Goal: Task Accomplishment & Management: Manage account settings

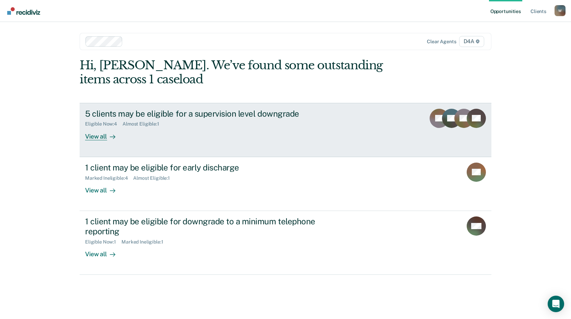
click at [103, 138] on div "View all" at bounding box center [104, 133] width 38 height 13
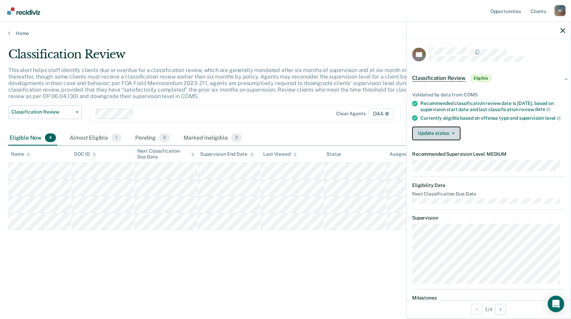
click at [457, 137] on button "Update status" at bounding box center [436, 134] width 48 height 14
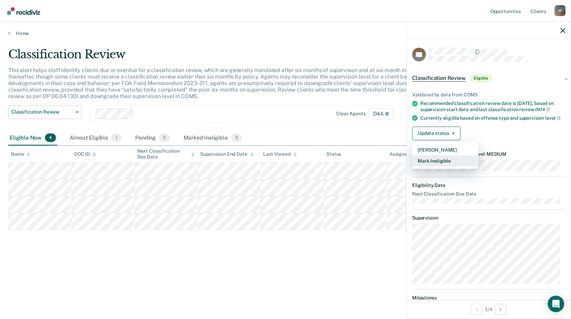
click at [449, 165] on button "Mark Ineligible" at bounding box center [445, 160] width 66 height 11
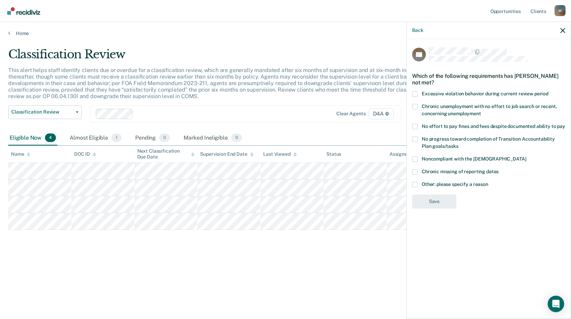
click at [416, 184] on span at bounding box center [414, 184] width 5 height 5
click at [488, 182] on input "Other: please specify a reason" at bounding box center [488, 182] width 0 height 0
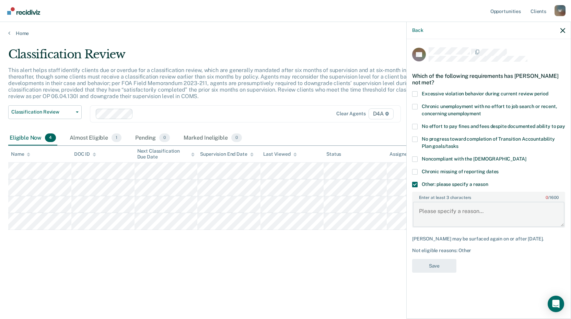
click at [435, 215] on textarea "Enter at least 3 characters 0 / 1600" at bounding box center [489, 214] width 152 height 25
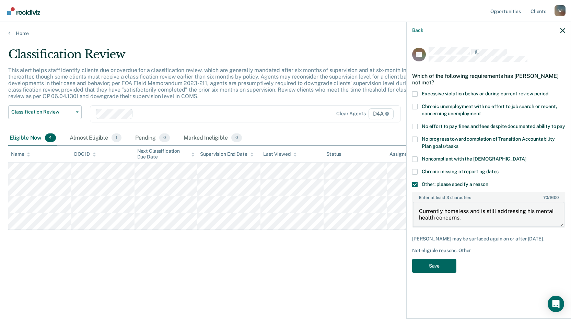
type textarea "Currently homeless and is still addressing his mental health concerns."
click at [448, 264] on button "Save" at bounding box center [434, 266] width 44 height 14
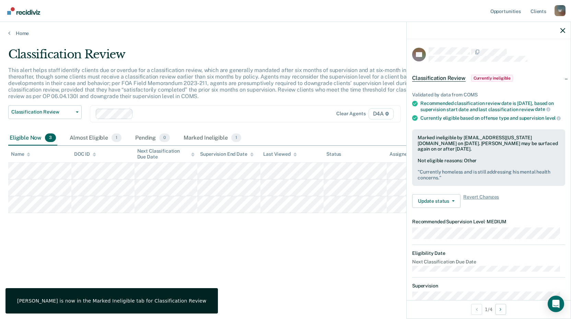
click at [347, 236] on div "Classification Review This alert helps staff identify clients due or overdue fo…" at bounding box center [285, 157] width 554 height 220
click at [370, 270] on div "Classification Review This alert helps staff identify clients due or overdue fo…" at bounding box center [285, 168] width 554 height 242
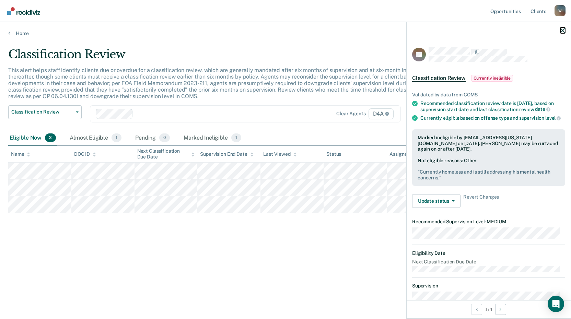
click at [563, 30] on icon "button" at bounding box center [562, 30] width 5 height 5
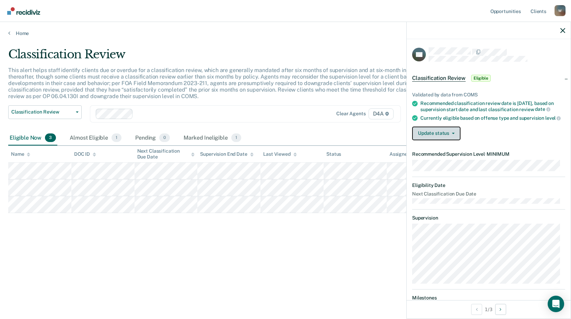
click at [454, 140] on button "Update status" at bounding box center [436, 134] width 48 height 14
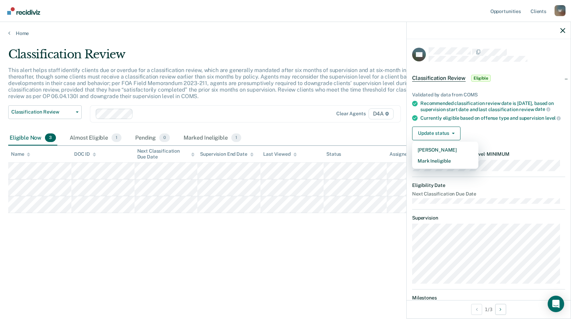
click at [377, 241] on div "Classification Review This alert helps staff identify clients due or overdue fo…" at bounding box center [285, 157] width 554 height 220
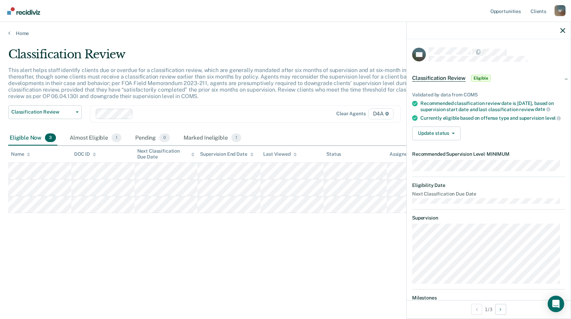
click at [377, 241] on div "Classification Review This alert helps staff identify clients due or overdue fo…" at bounding box center [285, 157] width 554 height 220
click at [566, 31] on div at bounding box center [489, 30] width 164 height 17
click at [563, 30] on icon "button" at bounding box center [562, 30] width 5 height 5
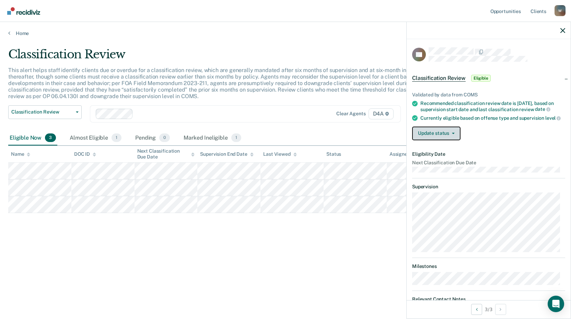
click at [454, 140] on button "Update status" at bounding box center [436, 134] width 48 height 14
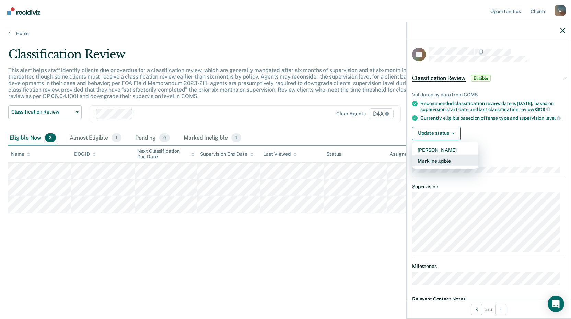
click at [437, 166] on button "Mark Ineligible" at bounding box center [445, 160] width 66 height 11
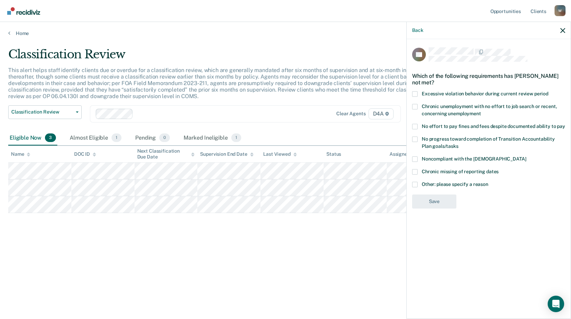
click at [416, 158] on span at bounding box center [414, 158] width 5 height 5
click at [526, 156] on input "Noncompliant with the [DEMOGRAPHIC_DATA]" at bounding box center [526, 156] width 0 height 0
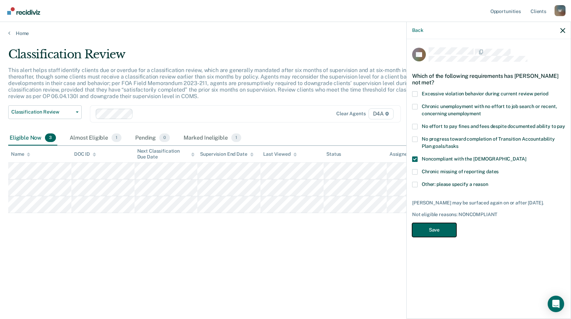
click at [447, 228] on button "Save" at bounding box center [434, 230] width 44 height 14
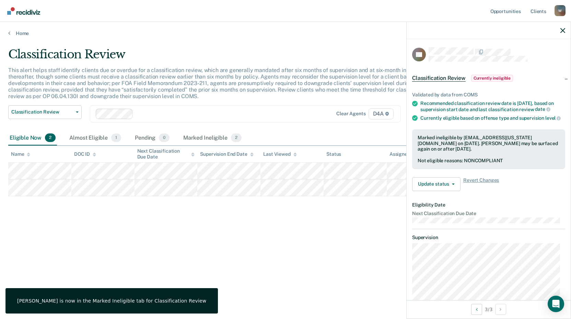
click at [345, 233] on div "Classification Review This alert helps staff identify clients due or overdue fo…" at bounding box center [285, 157] width 554 height 220
click at [563, 31] on icon "button" at bounding box center [562, 30] width 5 height 5
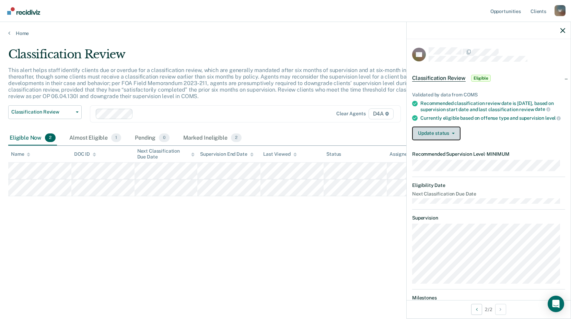
click at [455, 140] on button "Update status" at bounding box center [436, 134] width 48 height 14
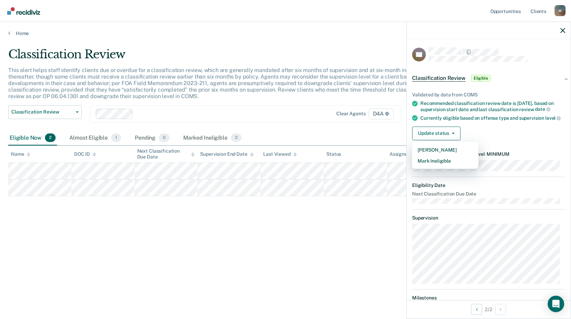
click at [375, 228] on div "Classification Review This alert helps staff identify clients due or overdue fo…" at bounding box center [285, 157] width 554 height 220
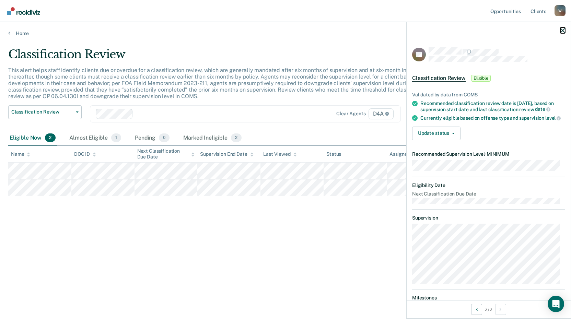
click at [564, 28] on button "button" at bounding box center [562, 30] width 5 height 6
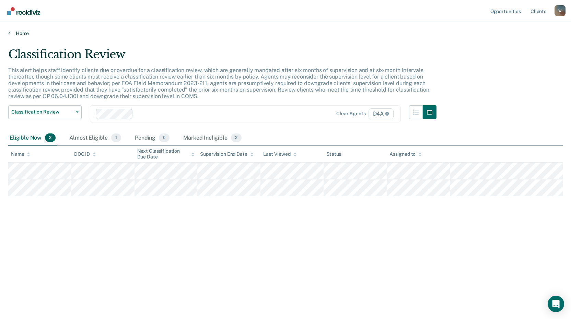
click at [19, 33] on link "Home" at bounding box center [285, 33] width 554 height 6
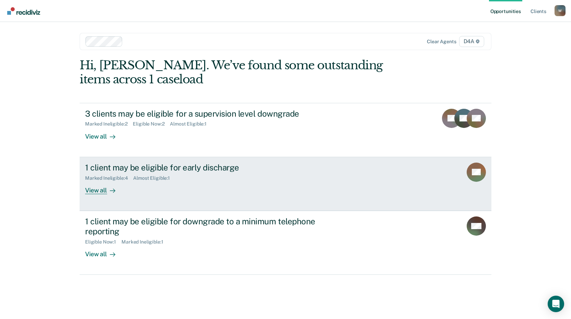
click at [99, 190] on div "View all" at bounding box center [104, 187] width 38 height 13
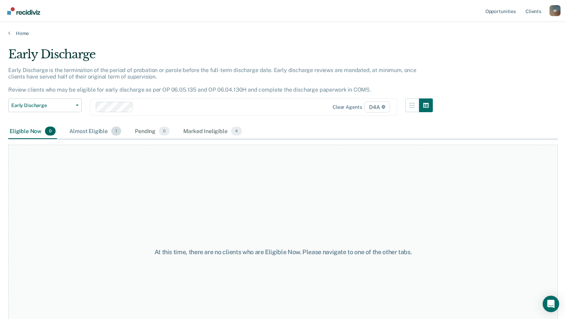
click at [96, 131] on div "Almost Eligible 1" at bounding box center [95, 131] width 55 height 15
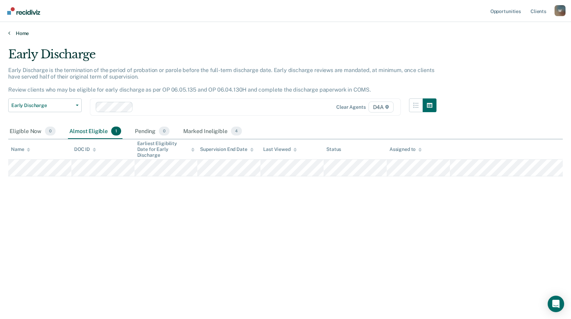
click at [20, 34] on link "Home" at bounding box center [285, 33] width 554 height 6
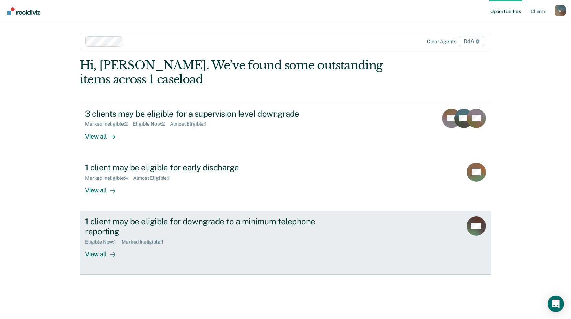
click at [101, 255] on div "View all" at bounding box center [104, 251] width 38 height 13
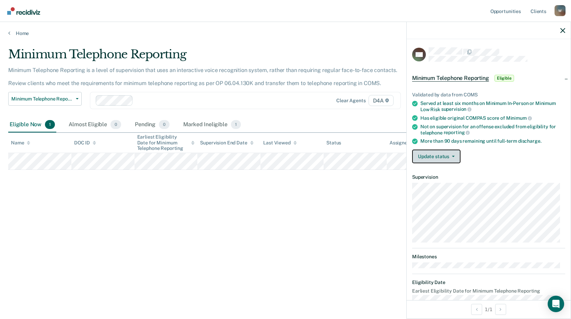
click at [450, 156] on span "button" at bounding box center [451, 156] width 5 height 1
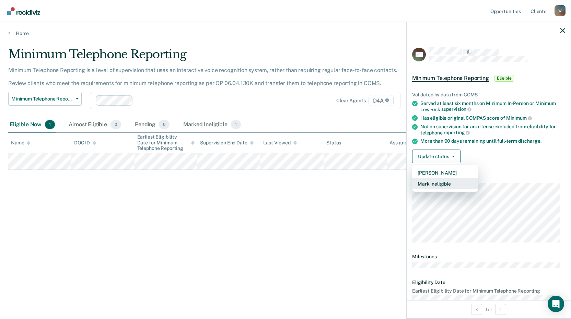
click at [447, 183] on button "Mark Ineligible" at bounding box center [445, 183] width 66 height 11
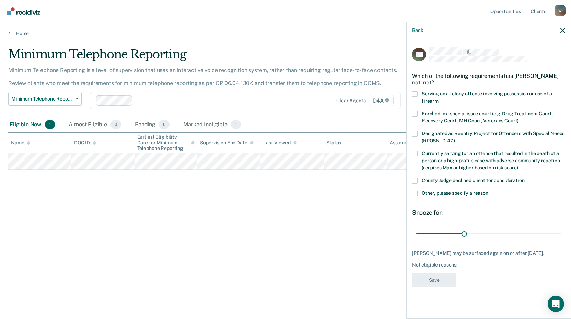
click at [416, 193] on span at bounding box center [414, 193] width 5 height 5
click at [488, 191] on input "Other, please specify a reason" at bounding box center [488, 191] width 0 height 0
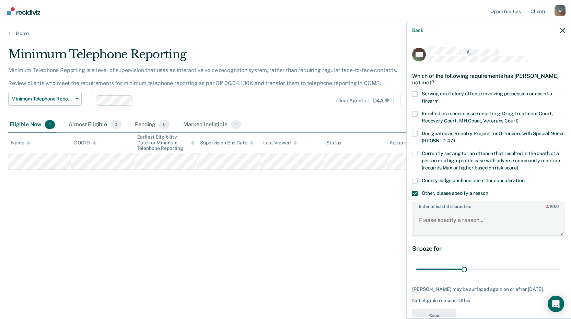
click at [434, 222] on textarea "Enter at least 3 characters 0 / 1600" at bounding box center [489, 223] width 152 height 25
type textarea "Just transferred to Mecosta County for supervision, will reassess soon"
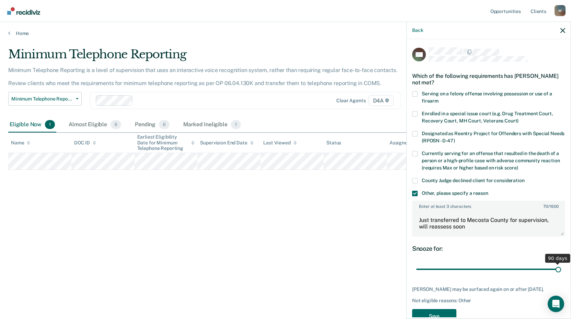
drag, startPoint x: 463, startPoint y: 269, endPoint x: 556, endPoint y: 268, distance: 93.3
type input "90"
click at [556, 268] on input "range" at bounding box center [488, 269] width 145 height 12
click at [447, 314] on button "Save" at bounding box center [434, 316] width 44 height 14
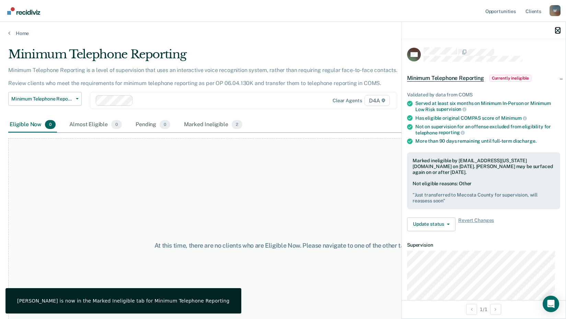
click at [557, 29] on icon "button" at bounding box center [557, 30] width 5 height 5
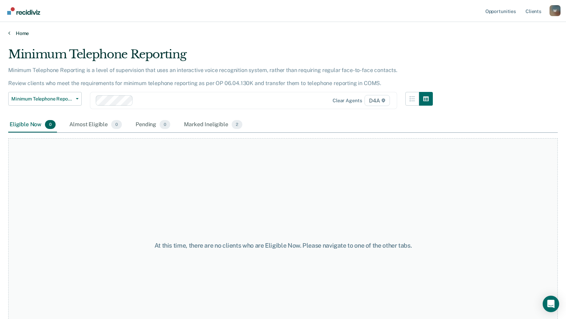
click at [21, 35] on link "Home" at bounding box center [282, 33] width 549 height 6
